Goal: Complete application form: Complete application form

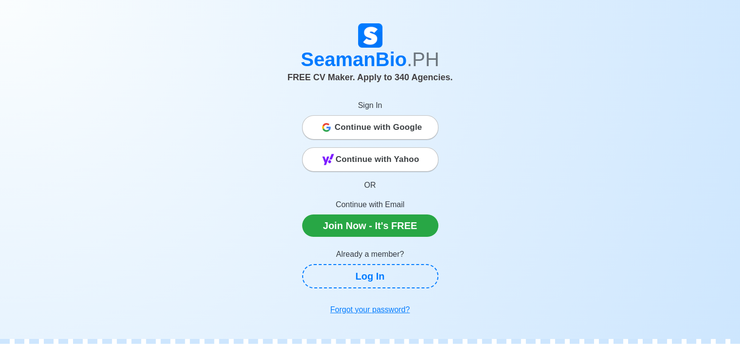
click at [395, 123] on span "Continue with Google" at bounding box center [379, 127] width 88 height 19
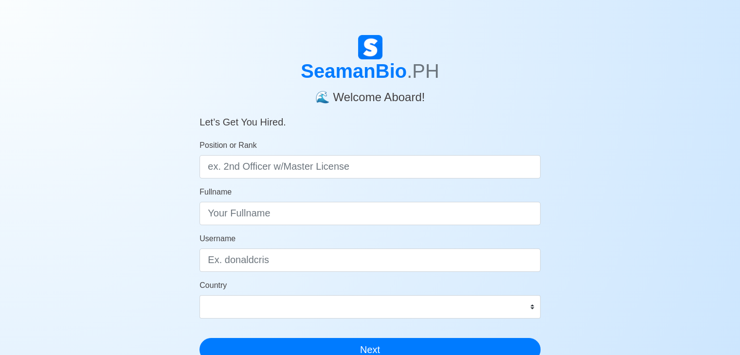
click at [525, 112] on h5 "Let’s Get You Hired." at bounding box center [369, 116] width 341 height 23
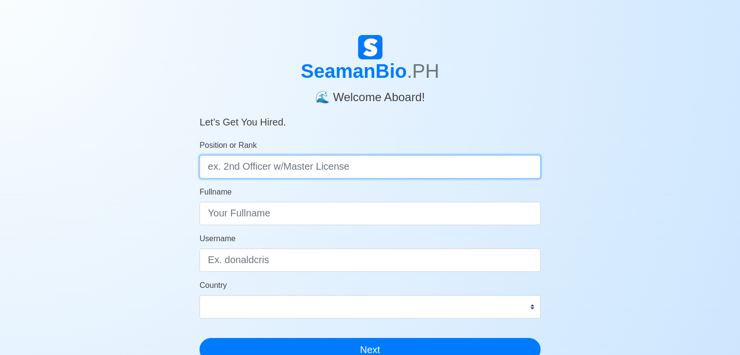
click at [273, 167] on input "Position or Rank" at bounding box center [369, 166] width 341 height 23
type input "oiler"
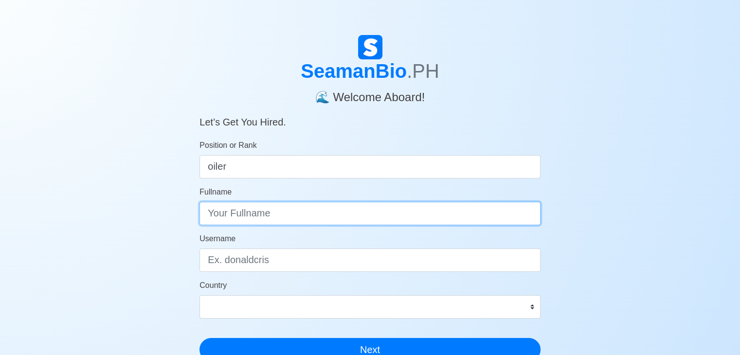
click at [266, 214] on input "Fullname" at bounding box center [369, 213] width 341 height 23
type input "ERICK FELIC KIMENYA"
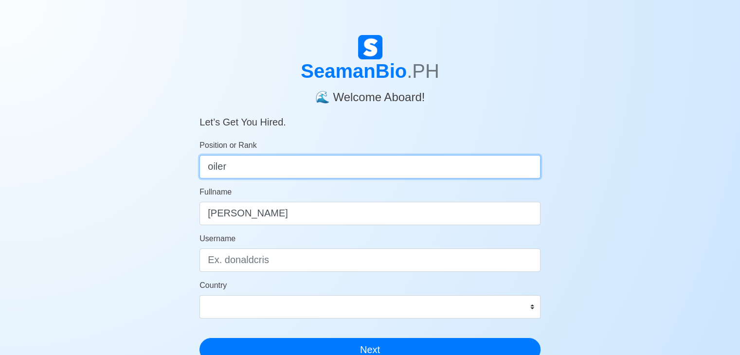
click at [261, 168] on input "oiler" at bounding box center [369, 166] width 341 height 23
type input "o"
type input "WIPER"
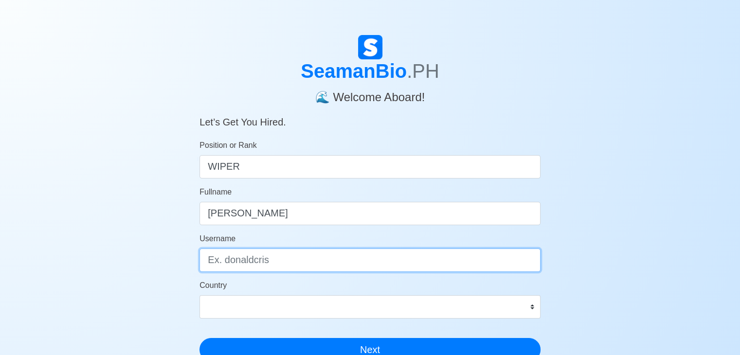
click at [248, 258] on input "Username" at bounding box center [369, 259] width 341 height 23
type input "Piston X"
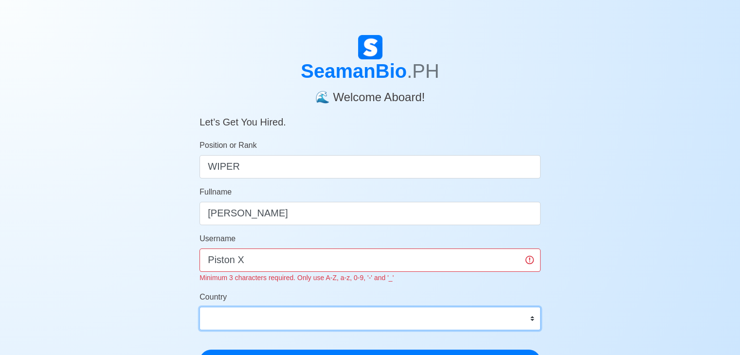
click at [236, 312] on select "Afghanistan Åland Islands Albania Algeria American Samoa Andorra Angola Anguill…" at bounding box center [369, 318] width 341 height 23
select select "TZ"
click at [199, 307] on select "Afghanistan Åland Islands Albania Algeria American Samoa Andorra Angola Anguill…" at bounding box center [369, 318] width 341 height 23
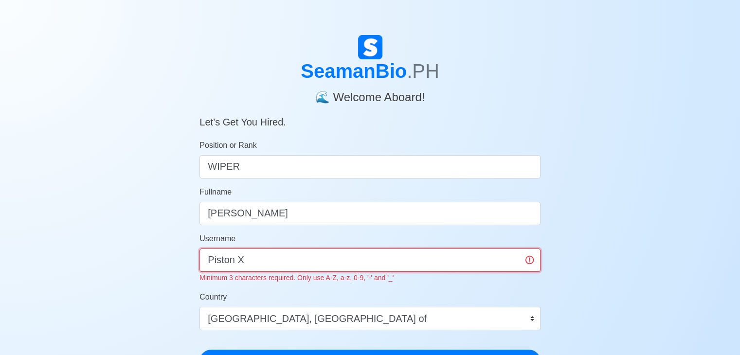
click at [237, 260] on input "Piston X" at bounding box center [369, 259] width 341 height 23
type input "PISTONX"
click at [199, 350] on button "Next" at bounding box center [369, 361] width 341 height 23
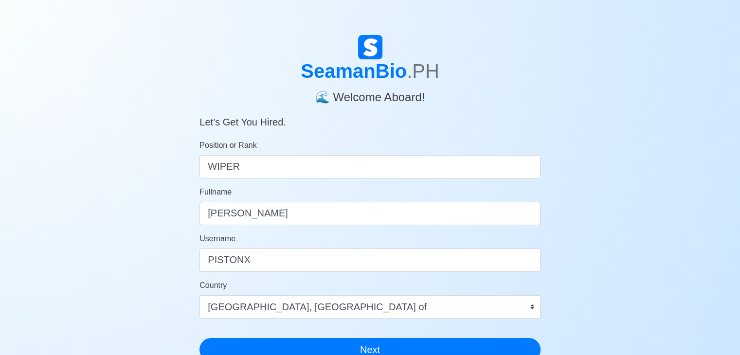
click at [660, 271] on div "SeamanBio .PH 🌊 Welcome Aboard! Let’s Get You Hired. Position or Rank WIPER Ful…" at bounding box center [370, 291] width 740 height 513
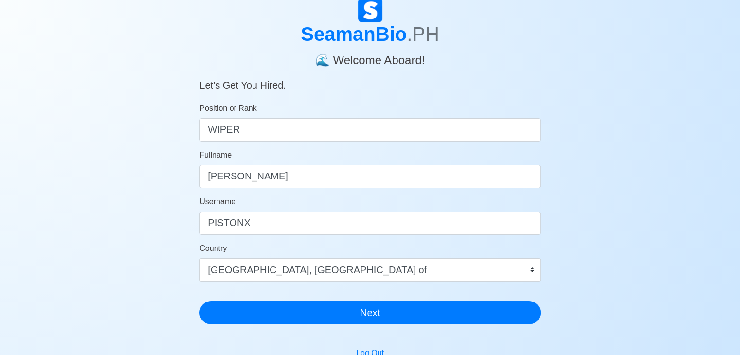
scroll to position [12, 0]
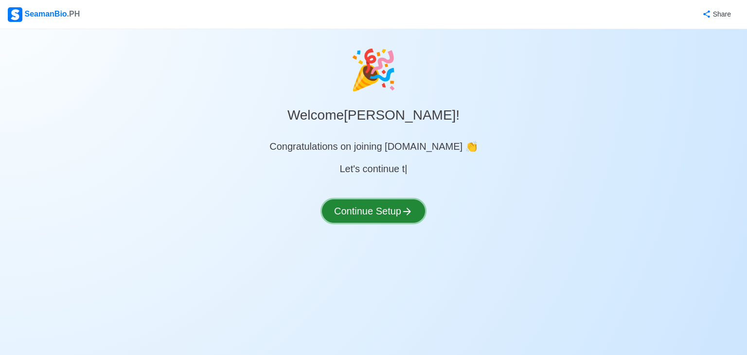
click at [386, 212] on button "Continue Setup" at bounding box center [373, 210] width 103 height 23
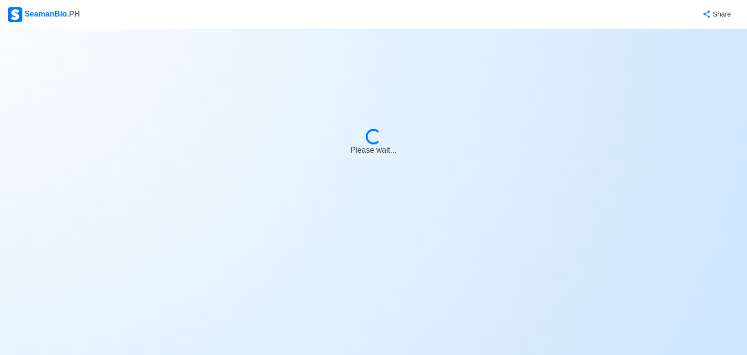
select select "Visible for Hiring"
select select "TZ"
select select "Visible for Hiring"
select select "TZ"
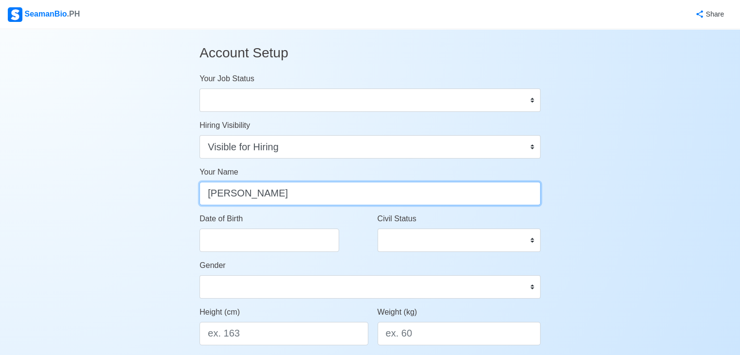
click at [256, 193] on input "ERICK FELIC KIMENYA" at bounding box center [369, 193] width 341 height 23
type input "ERICK FELIX KIMENYA"
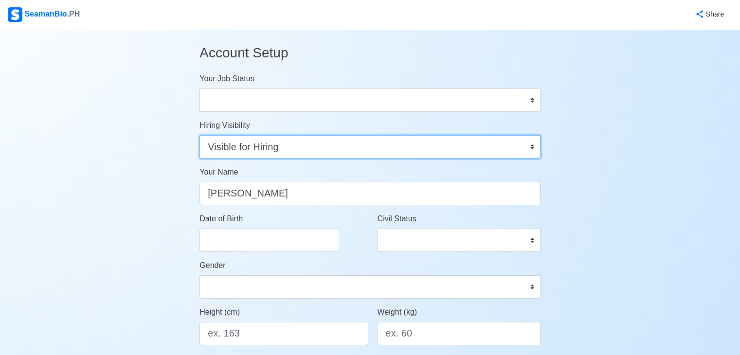
click at [404, 136] on select "Visible for Hiring Not Visible for Hiring" at bounding box center [369, 146] width 341 height 23
click at [199, 135] on select "Visible for Hiring Not Visible for Hiring" at bounding box center [369, 146] width 341 height 23
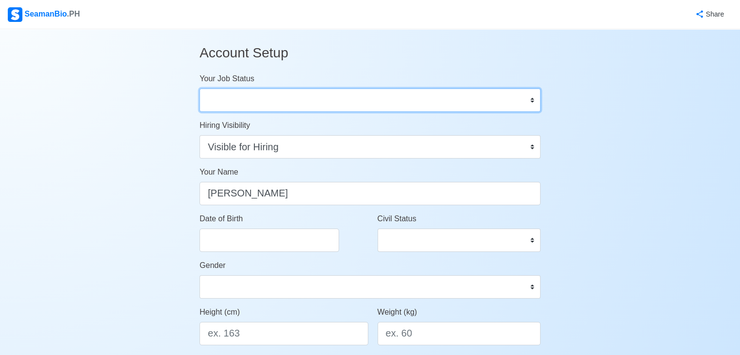
click at [290, 96] on select "Onboard Actively Looking for Job Not Looking for Job" at bounding box center [369, 100] width 341 height 23
select select "Actively Looking for Job"
click at [199, 89] on select "Onboard Actively Looking for Job Not Looking for Job" at bounding box center [369, 100] width 341 height 23
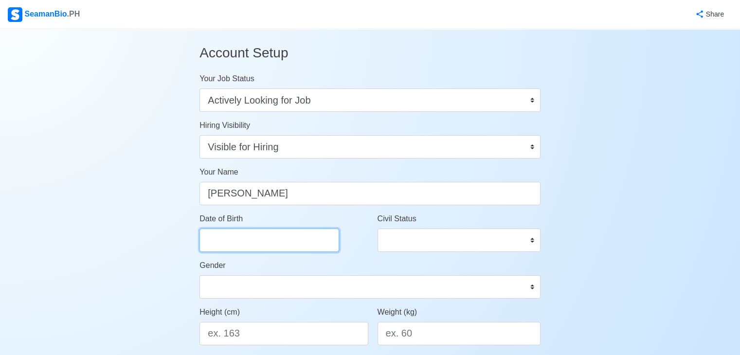
click at [284, 238] on input "Date of Birth" at bounding box center [269, 240] width 140 height 23
select select "****"
select select "******"
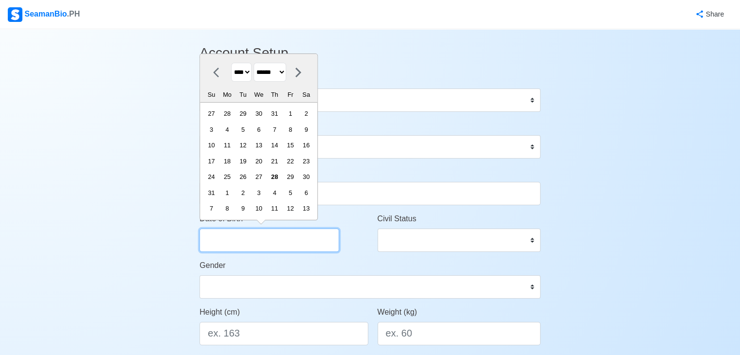
type input "04/05/1998"
select select "****"
select select "*****"
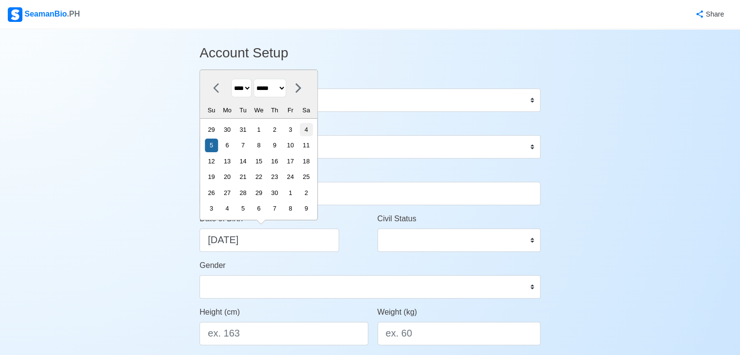
click at [313, 127] on div "4" at bounding box center [306, 129] width 13 height 13
type input "04/04/1998"
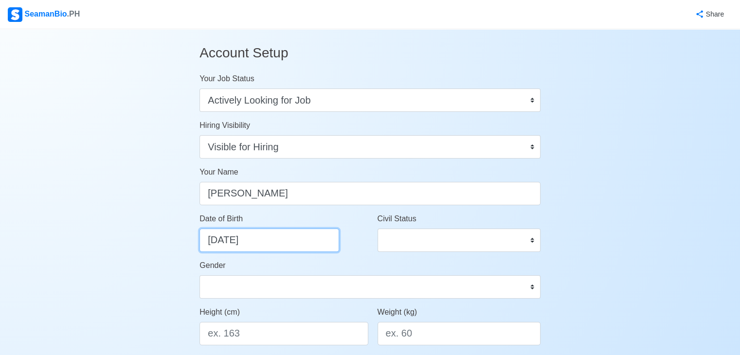
click at [228, 241] on input "04/04/1998" at bounding box center [269, 240] width 140 height 23
select select "****"
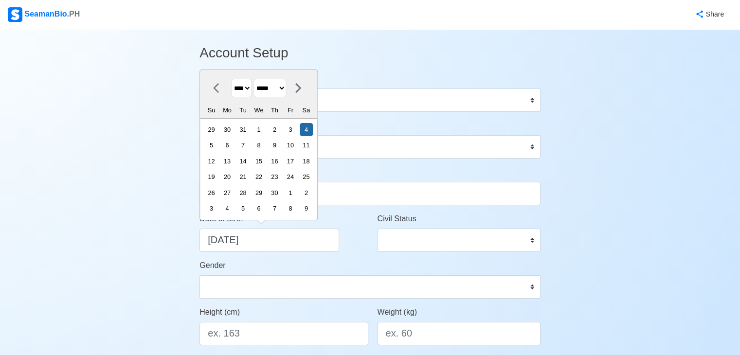
click at [286, 84] on select "******* ******** ***** ***** *** **** **** ****** ********* ******* ******** **…" at bounding box center [269, 88] width 33 height 19
select select "***"
click at [257, 79] on select "******* ******** ***** ***** *** **** **** ****** ********* ******* ******** **…" at bounding box center [269, 88] width 33 height 19
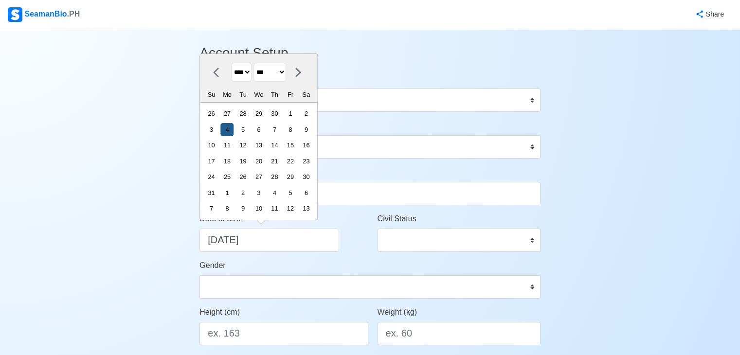
click at [231, 132] on div "4" at bounding box center [226, 129] width 13 height 13
type input "05/04/1998"
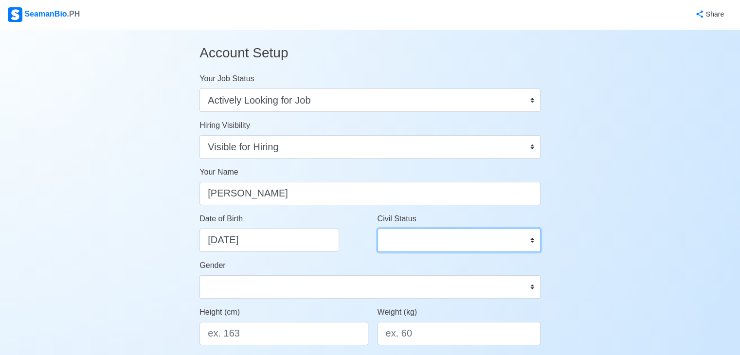
click at [407, 240] on select "Single Married Widowed Separated" at bounding box center [458, 240] width 163 height 23
select select "Single"
click at [377, 229] on select "Single Married Widowed Separated" at bounding box center [458, 240] width 163 height 23
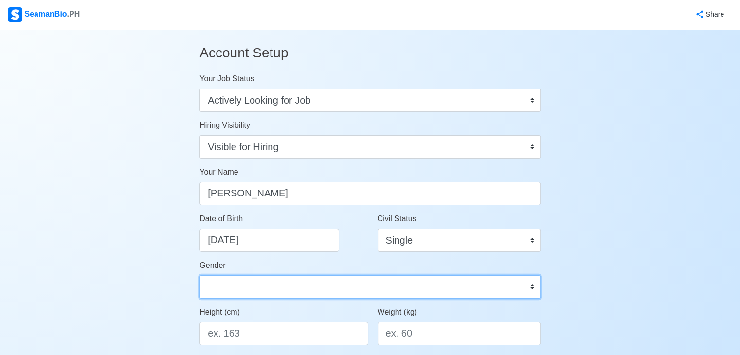
click at [299, 278] on select "Male Female" at bounding box center [369, 286] width 341 height 23
select select "[DEMOGRAPHIC_DATA]"
click at [199, 275] on select "Male Female" at bounding box center [369, 286] width 341 height 23
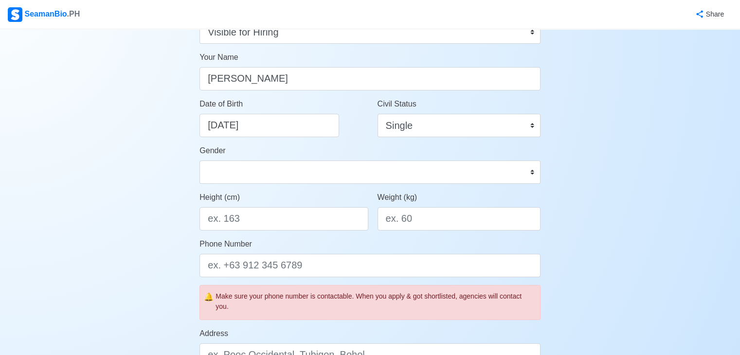
scroll to position [175, 0]
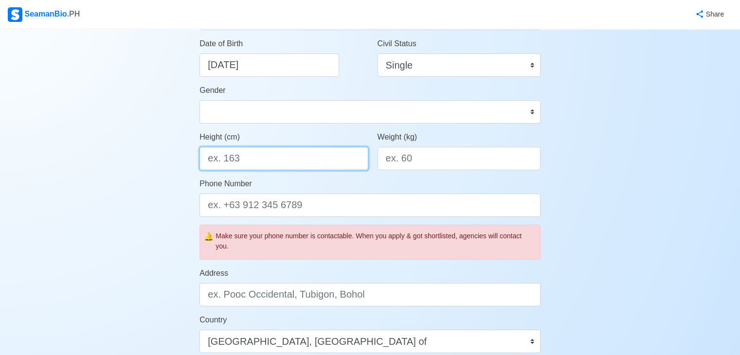
click at [263, 156] on input "Height (cm)" at bounding box center [283, 158] width 168 height 23
type input "171"
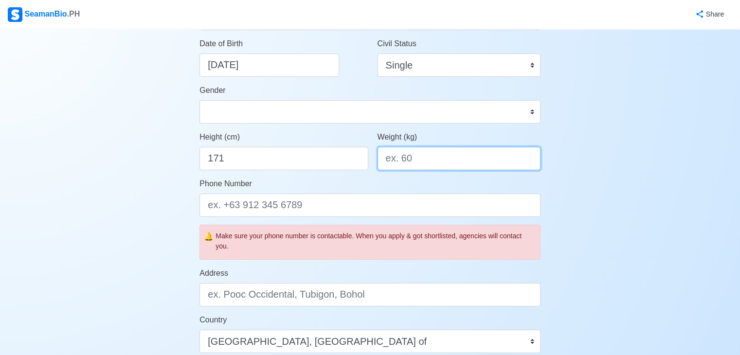
click at [414, 158] on input "Weight (kg)" at bounding box center [458, 158] width 163 height 23
type input "77"
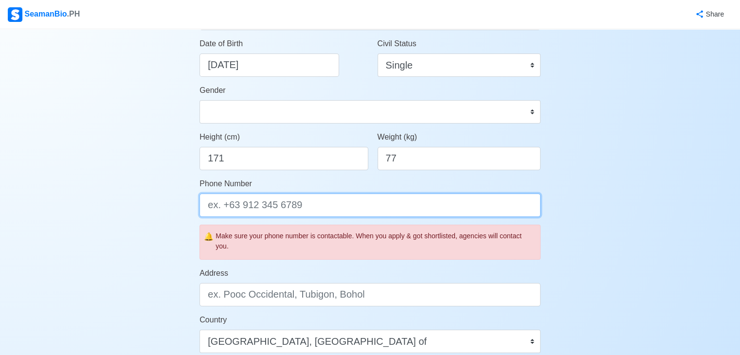
click at [282, 206] on input "Phone Number" at bounding box center [369, 205] width 341 height 23
type input "[PHONE_NUMBER]"
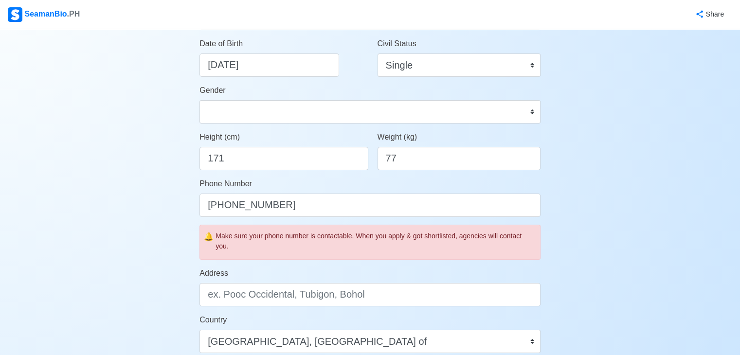
click at [558, 254] on div "Account Setup Your Job Status Onboard Actively Looking for Job Not Looking for …" at bounding box center [370, 280] width 740 height 852
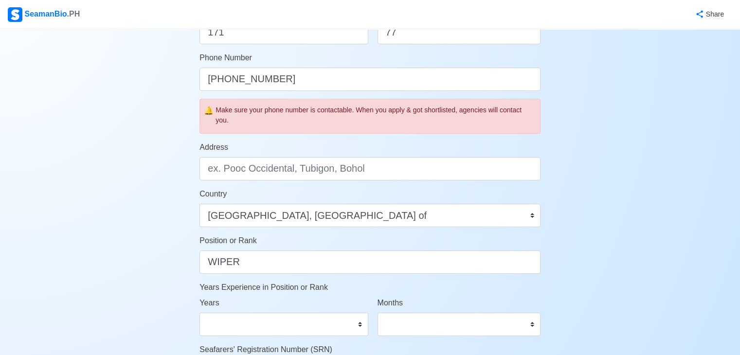
scroll to position [311, 0]
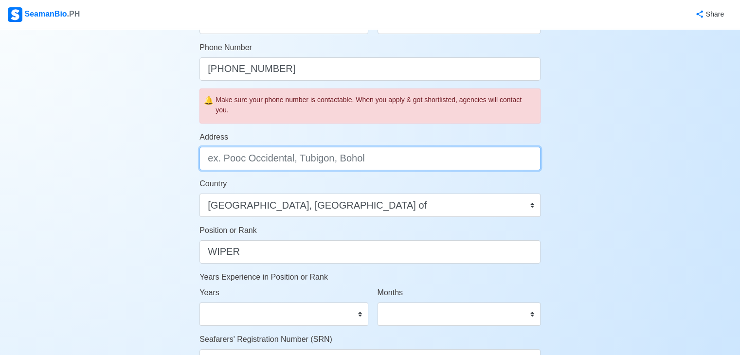
click at [419, 160] on input "Address" at bounding box center [369, 158] width 341 height 23
click at [241, 159] on input "POBOX 33297,DA" at bounding box center [369, 158] width 341 height 23
click at [277, 159] on input "POBox33297,DA" at bounding box center [369, 158] width 341 height 23
type input "POBox33297,Dar es Salaam"
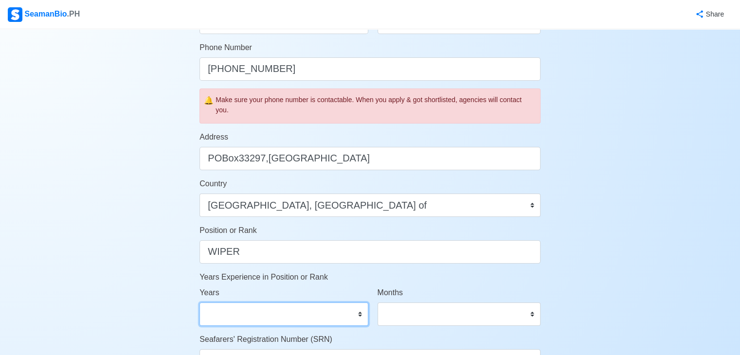
click at [322, 317] on select "0 1 2 3 4 5 6 7 8 9 10 11 12 13 14 15 16 17 18 19 20 21 22 23 24 25 26 27 28 29…" at bounding box center [283, 313] width 168 height 23
select select "0"
click at [199, 302] on select "0 1 2 3 4 5 6 7 8 9 10 11 12 13 14 15 16 17 18 19 20 21 22 23 24 25 26 27 28 29…" at bounding box center [283, 313] width 168 height 23
click at [490, 313] on select "0 1 2 3 4 5 6 7 8 9 10 11" at bounding box center [458, 313] width 163 height 23
select select "7"
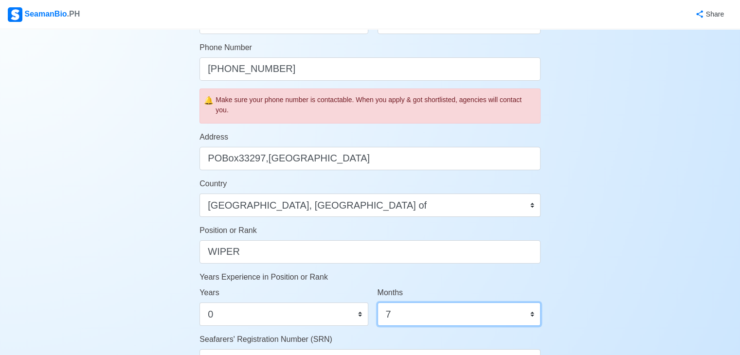
click at [377, 302] on select "0 1 2 3 4 5 6 7 8 9 10 11" at bounding box center [458, 313] width 163 height 23
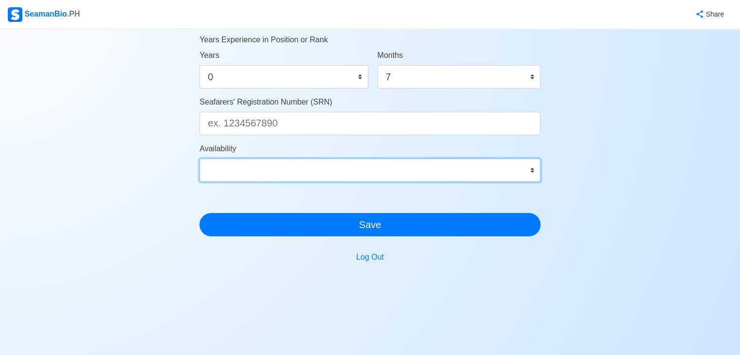
click at [349, 173] on select "Immediate Sep 2025 Oct 2025 Nov 2025 Dec 2025 Jan 2026 Feb 2026 Mar 2026 Apr 20…" at bounding box center [369, 170] width 341 height 23
select select "1759266000000"
click at [199, 159] on select "Immediate Sep 2025 Oct 2025 Nov 2025 Dec 2025 Jan 2026 Feb 2026 Mar 2026 Apr 20…" at bounding box center [369, 170] width 341 height 23
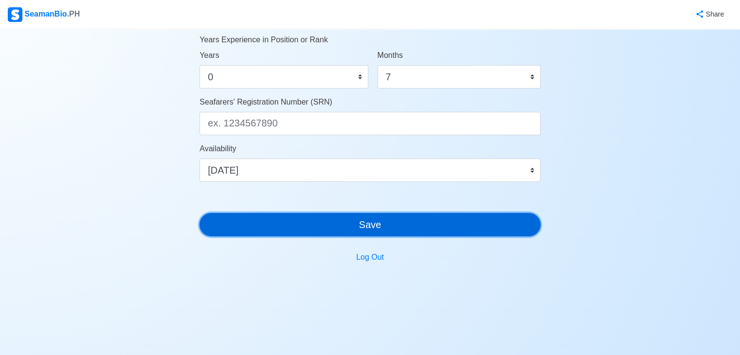
click at [368, 226] on button "Save" at bounding box center [369, 224] width 341 height 23
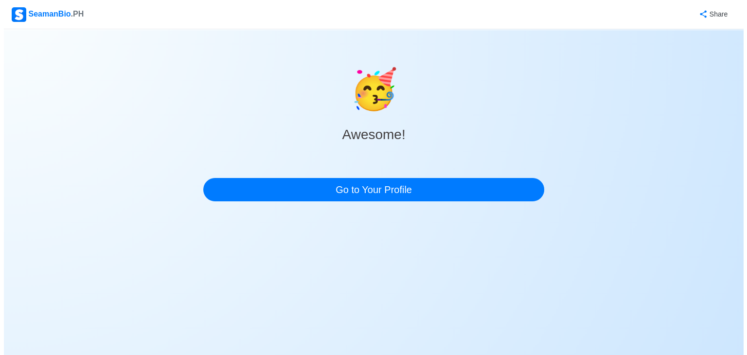
scroll to position [0, 0]
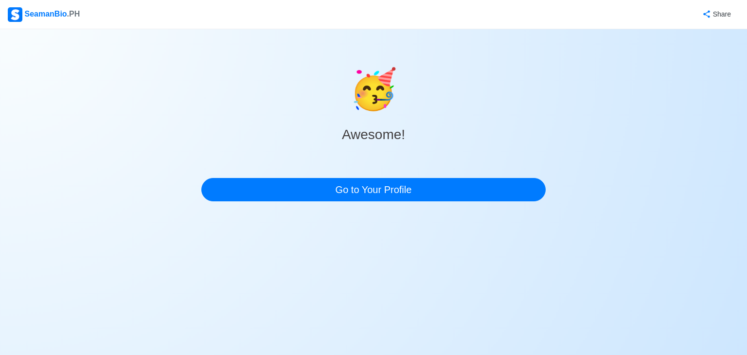
click at [369, 202] on div "🥳 Awesome! Go to Your Profile" at bounding box center [373, 119] width 344 height 180
click at [342, 177] on div "🥳 Awesome! Go to Your Profile" at bounding box center [373, 130] width 344 height 141
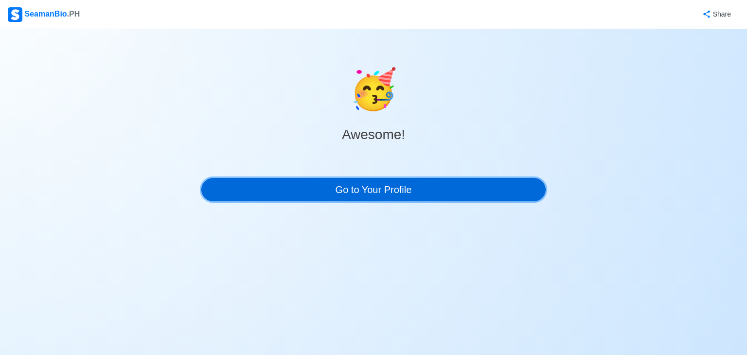
click at [342, 185] on link "Go to Your Profile" at bounding box center [373, 189] width 344 height 23
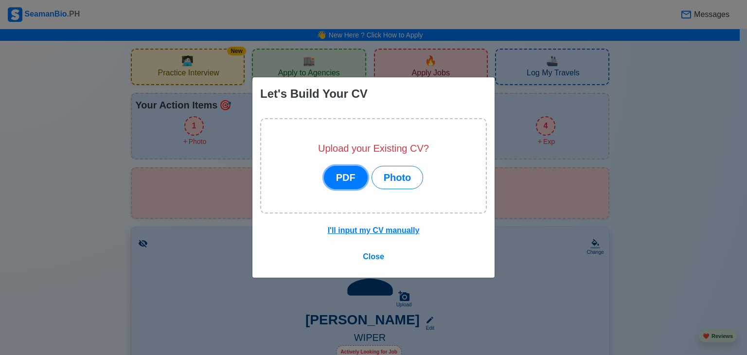
click at [336, 176] on button "PDF" at bounding box center [346, 177] width 44 height 23
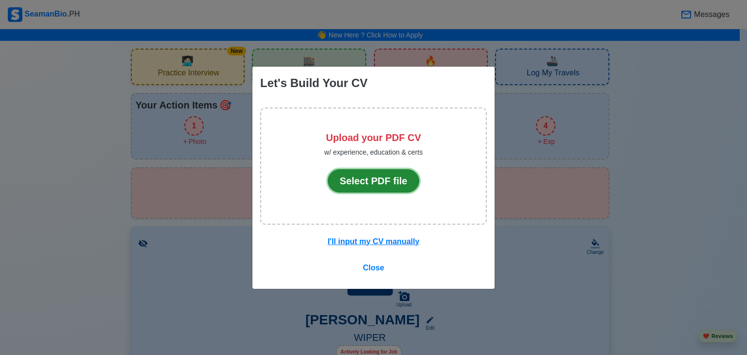
click at [362, 187] on button "Select PDF file" at bounding box center [374, 180] width 92 height 23
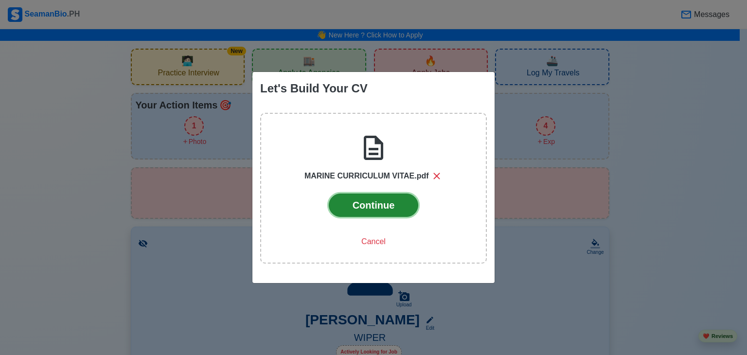
click at [379, 196] on button "Continue" at bounding box center [374, 205] width 90 height 23
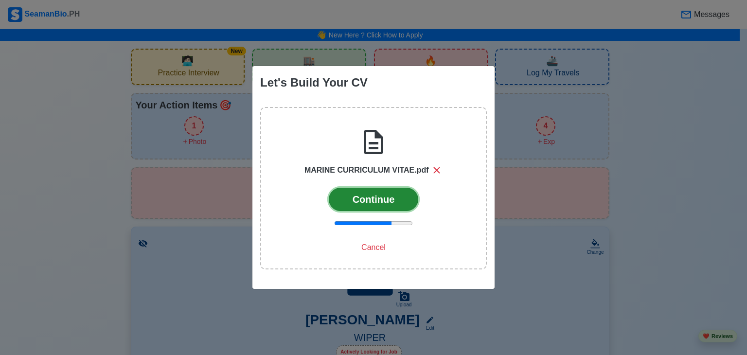
click at [399, 210] on button "Continue" at bounding box center [374, 199] width 90 height 23
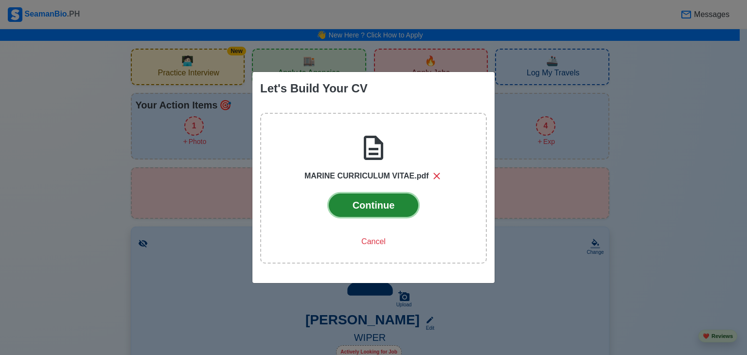
click at [399, 210] on button "Continue" at bounding box center [374, 205] width 90 height 23
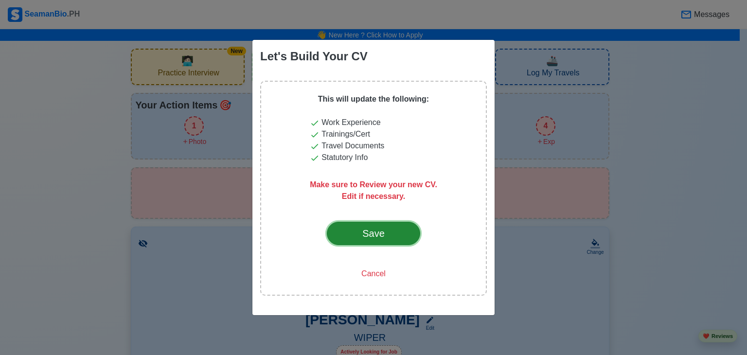
click at [382, 234] on div "Save" at bounding box center [374, 233] width 46 height 15
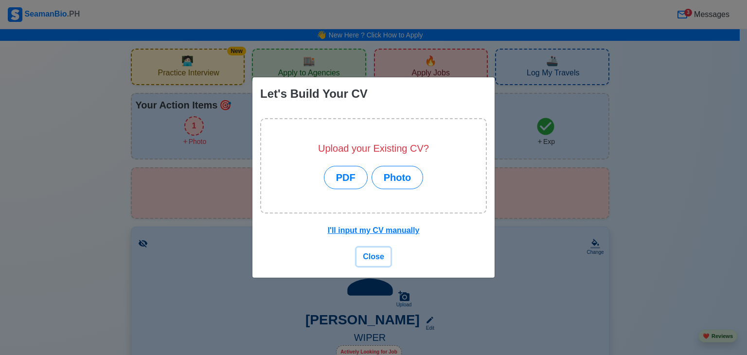
click at [376, 257] on span "Close" at bounding box center [373, 256] width 21 height 8
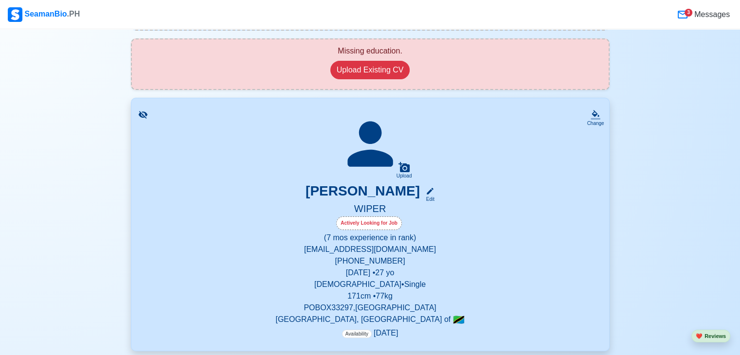
scroll to position [107, 0]
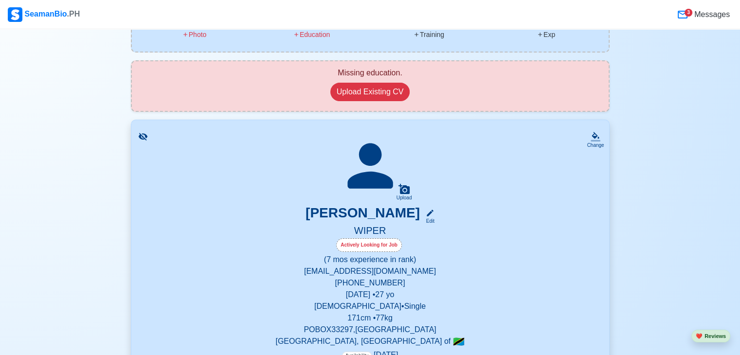
click at [684, 15] on icon at bounding box center [682, 15] width 12 height 12
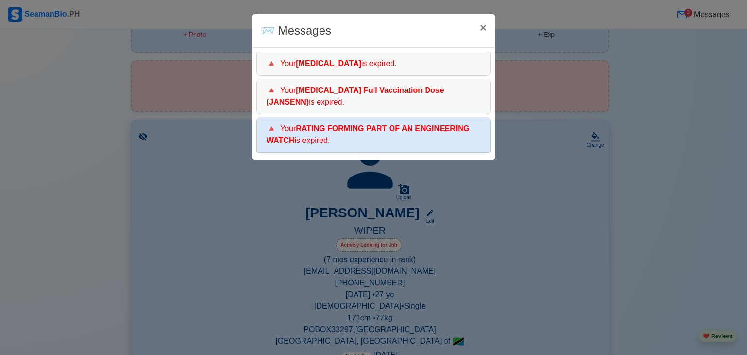
click at [342, 127] on b "RATING FORMING PART OF AN ENGINEERING WATCH" at bounding box center [367, 134] width 203 height 20
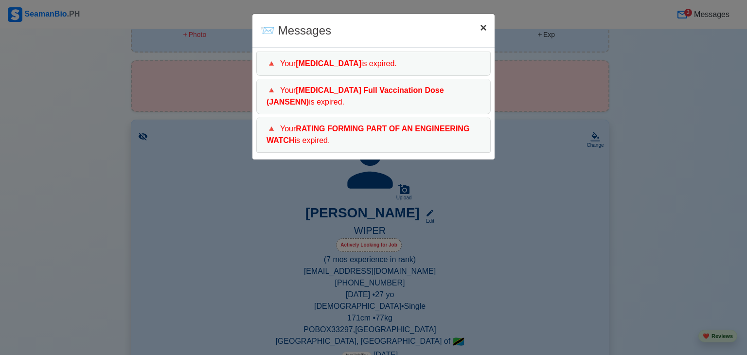
click at [482, 27] on span "×" at bounding box center [483, 27] width 7 height 13
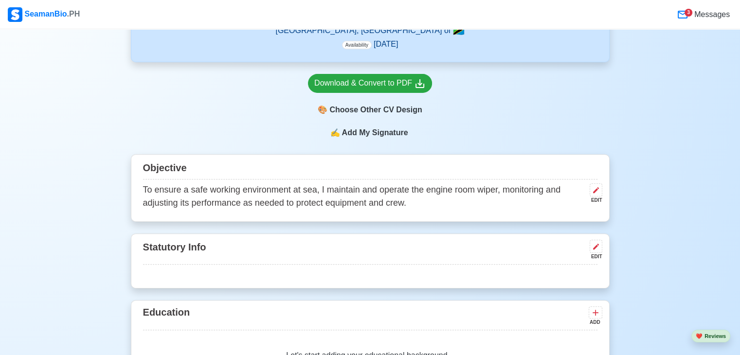
scroll to position [728, 0]
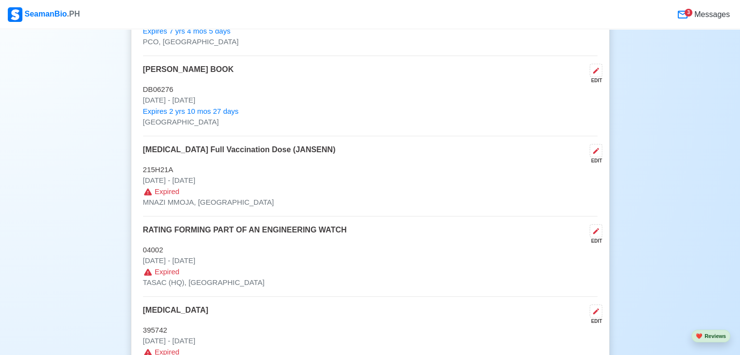
scroll to position [903, 0]
click at [597, 147] on icon at bounding box center [596, 150] width 6 height 6
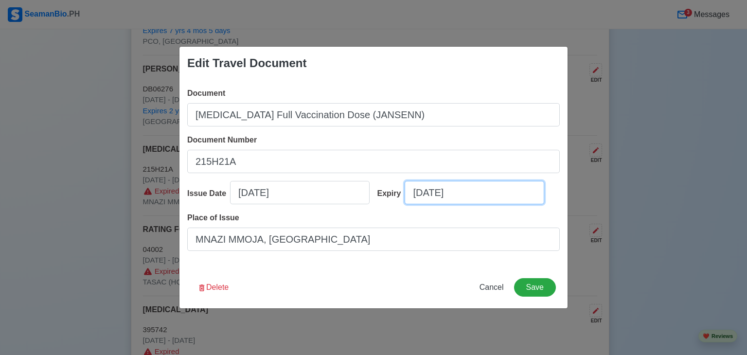
select select "****"
select select "******"
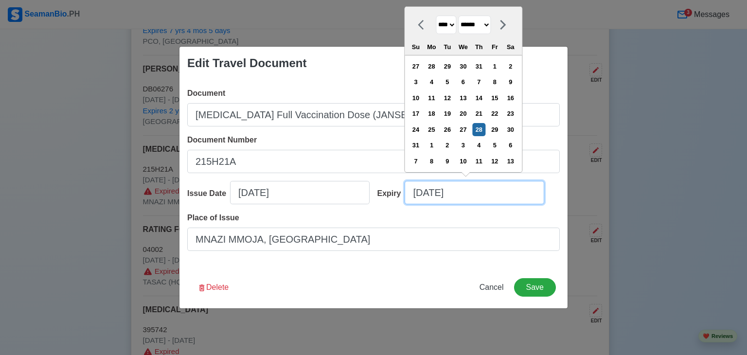
click at [469, 189] on input "[DATE]" at bounding box center [475, 192] width 140 height 23
drag, startPoint x: 469, startPoint y: 189, endPoint x: 410, endPoint y: 193, distance: 58.5
click at [410, 193] on input "[DATE]" at bounding box center [475, 192] width 140 height 23
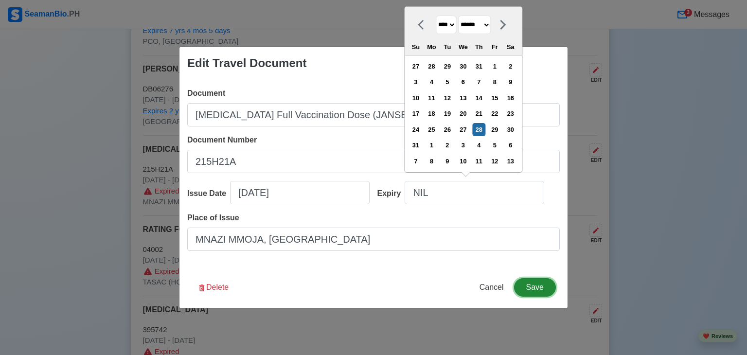
type input "[DATE]"
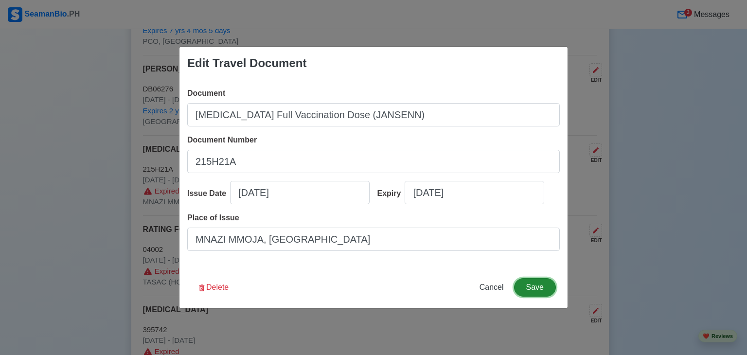
click at [541, 286] on button "Save" at bounding box center [535, 287] width 42 height 18
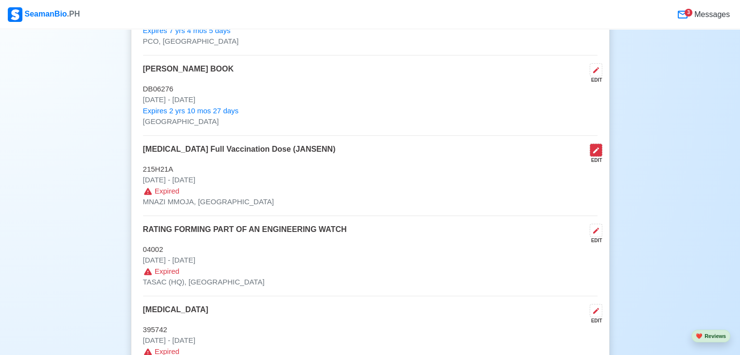
click at [594, 148] on icon at bounding box center [596, 150] width 8 height 8
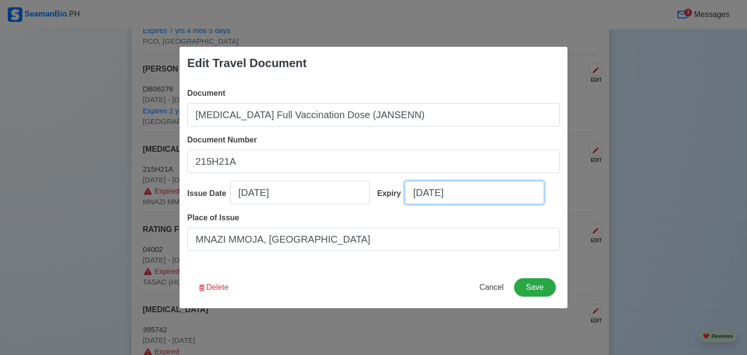
select select "****"
select select "******"
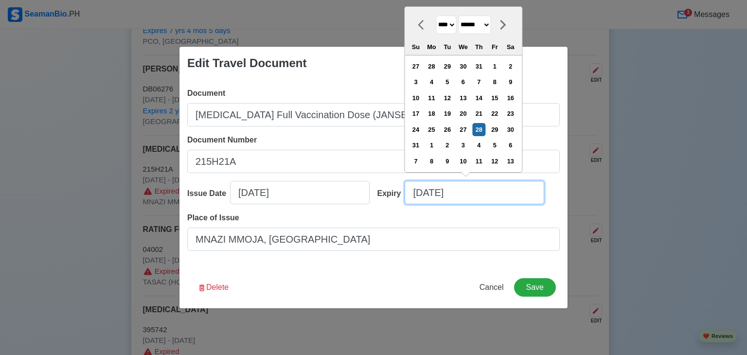
click at [468, 193] on input "[DATE]" at bounding box center [475, 192] width 140 height 23
type input "[DATE]"
select select "****"
type input "[DATE]"
select select "****"
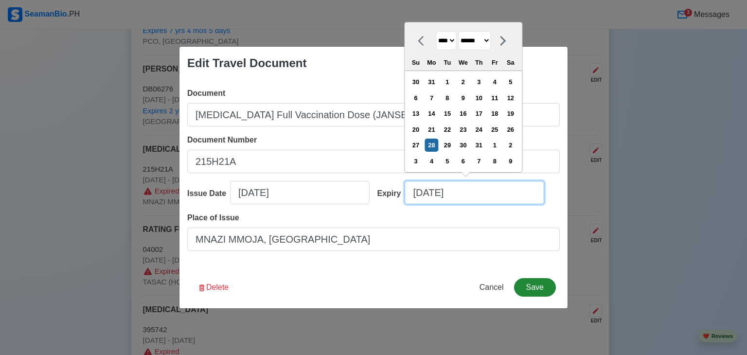
type input "[DATE]"
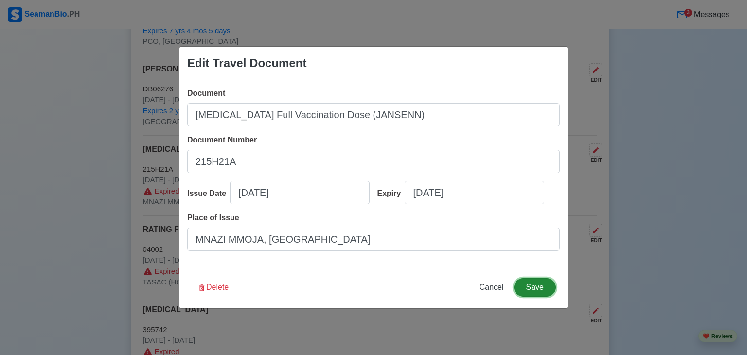
click at [534, 289] on button "Save" at bounding box center [535, 287] width 42 height 18
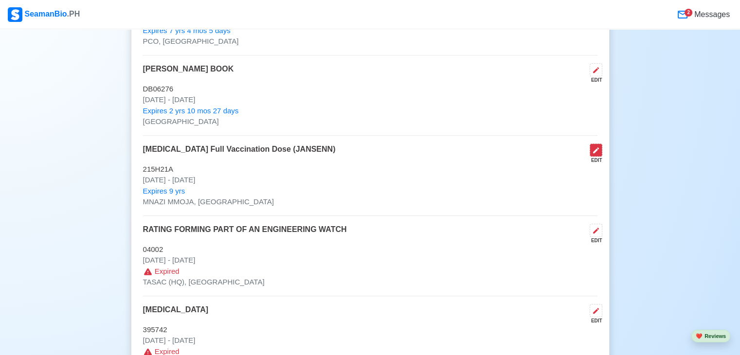
click at [595, 147] on icon at bounding box center [596, 150] width 8 height 8
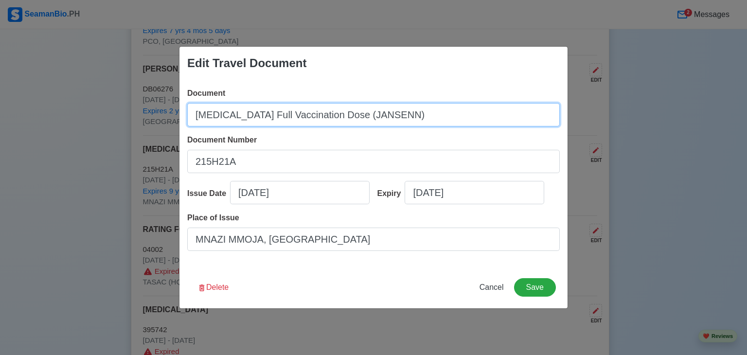
drag, startPoint x: 195, startPoint y: 113, endPoint x: 397, endPoint y: 143, distance: 203.5
click at [397, 143] on div "Document [MEDICAL_DATA] Full Vaccination Dose (JANSENN) Document Number 215H21A…" at bounding box center [373, 173] width 388 height 187
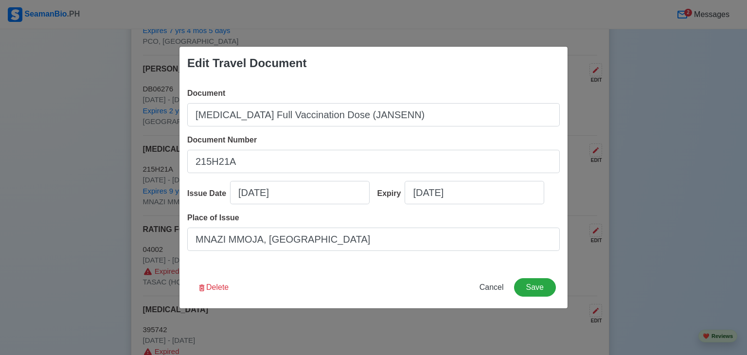
click at [613, 251] on div "Edit Travel Document Document [MEDICAL_DATA] Full Vaccination Dose (JANSENN) Do…" at bounding box center [373, 177] width 747 height 355
click at [496, 287] on span "Cancel" at bounding box center [491, 287] width 24 height 8
type input "[DATE]"
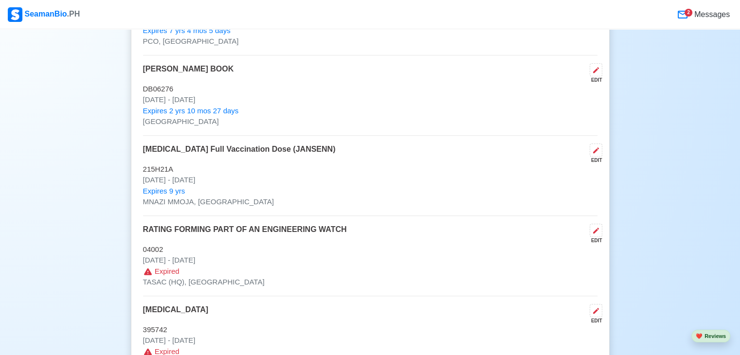
scroll to position [1214, 0]
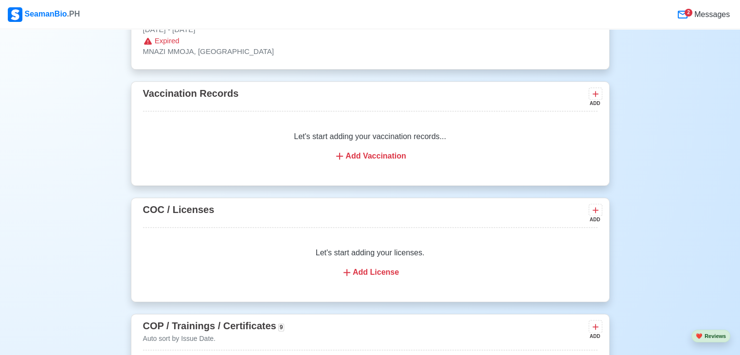
click at [343, 151] on icon at bounding box center [340, 156] width 12 height 12
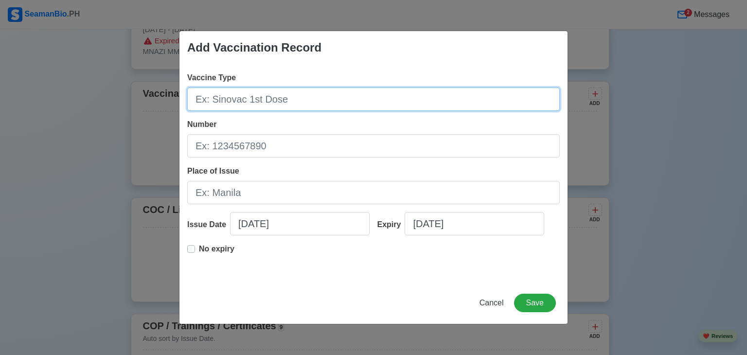
click at [234, 101] on input "Vaccine Type" at bounding box center [373, 99] width 372 height 23
paste input "[MEDICAL_DATA] Full Vaccination Dose (JANSENN)"
type input "[MEDICAL_DATA] Full Vaccination Dose (JANSENN)"
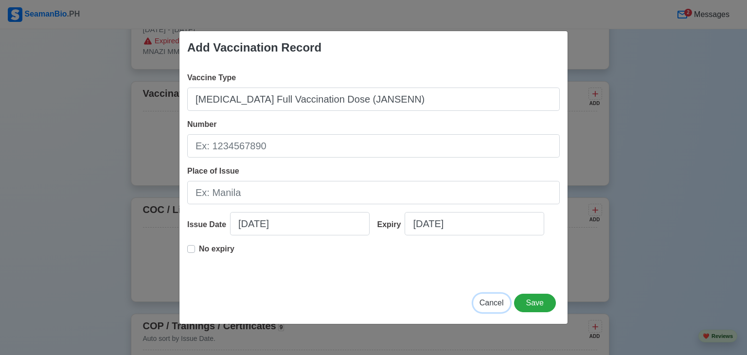
click at [496, 301] on span "Cancel" at bounding box center [491, 303] width 24 height 8
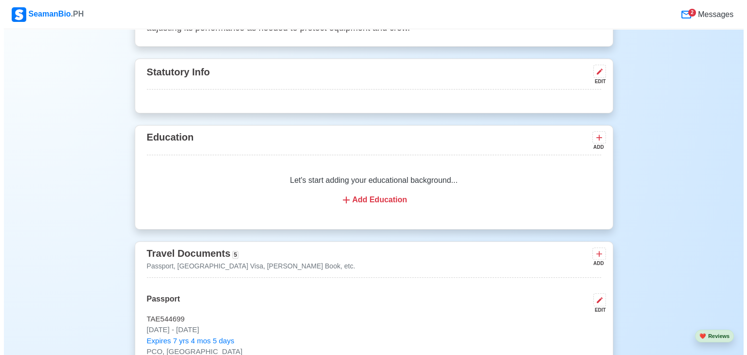
scroll to position [903, 0]
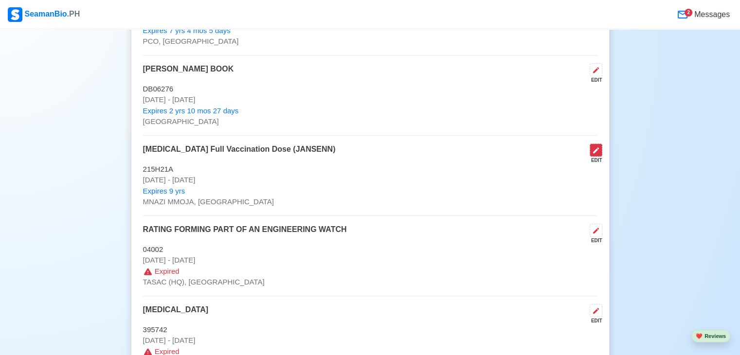
click at [594, 154] on button at bounding box center [595, 149] width 13 height 13
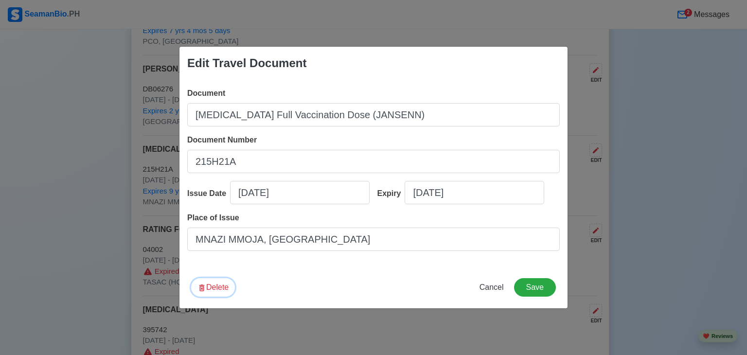
click at [220, 289] on button "Delete" at bounding box center [213, 287] width 44 height 18
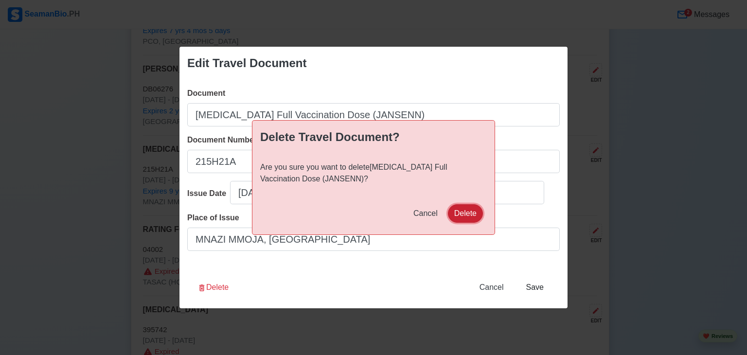
click at [462, 213] on button "Delete" at bounding box center [465, 213] width 35 height 18
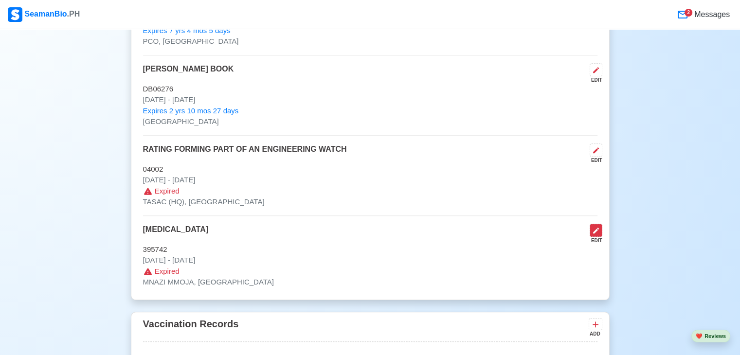
click at [597, 227] on icon at bounding box center [596, 231] width 8 height 8
